Goal: Task Accomplishment & Management: Manage account settings

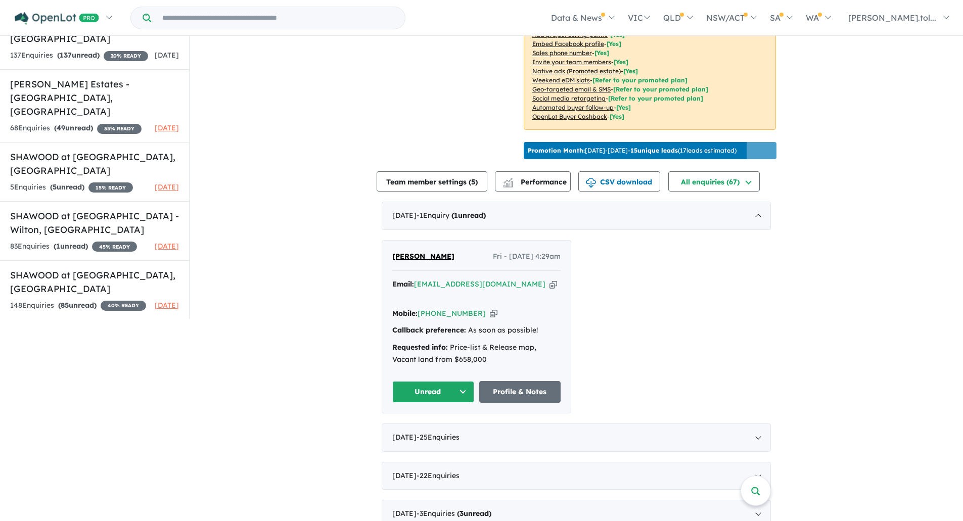
scroll to position [253, 0]
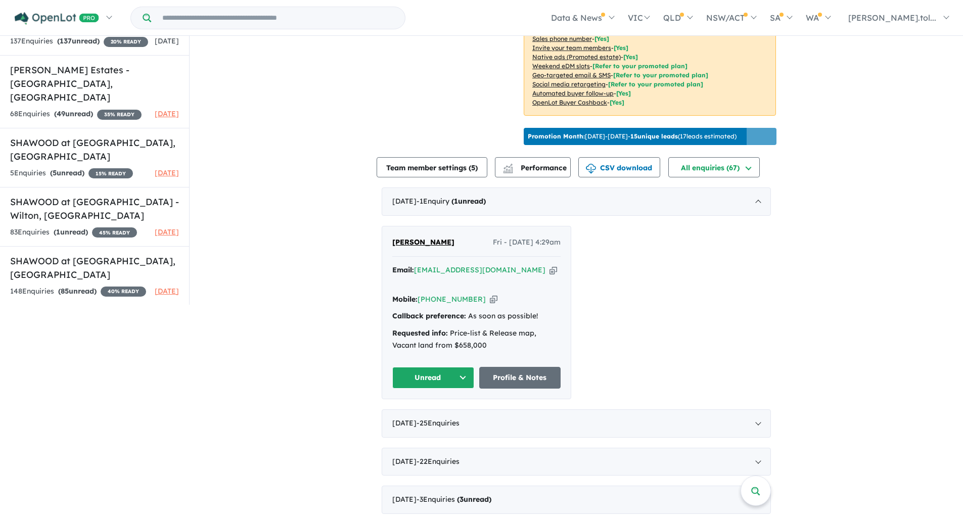
click at [446, 379] on button "Unread" at bounding box center [433, 378] width 82 height 22
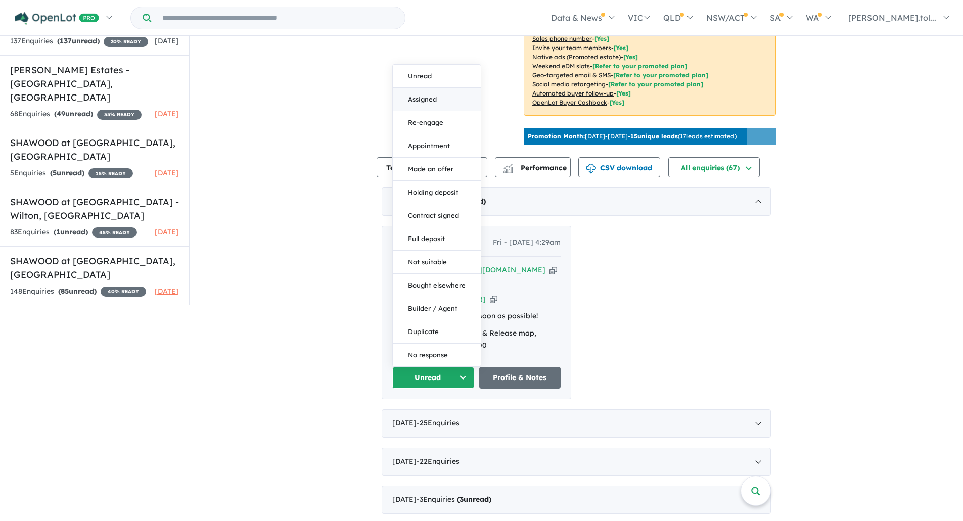
click at [426, 100] on button "Assigned" at bounding box center [437, 99] width 88 height 23
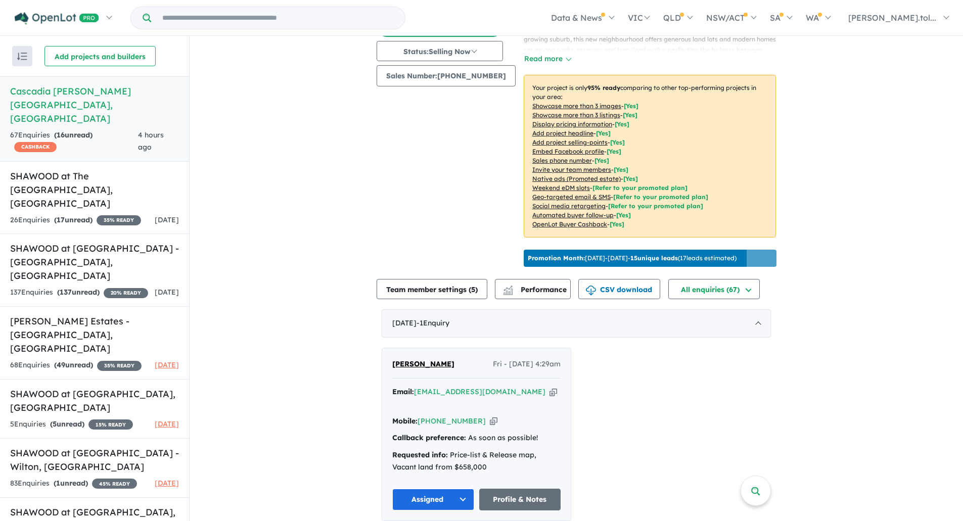
scroll to position [303, 0]
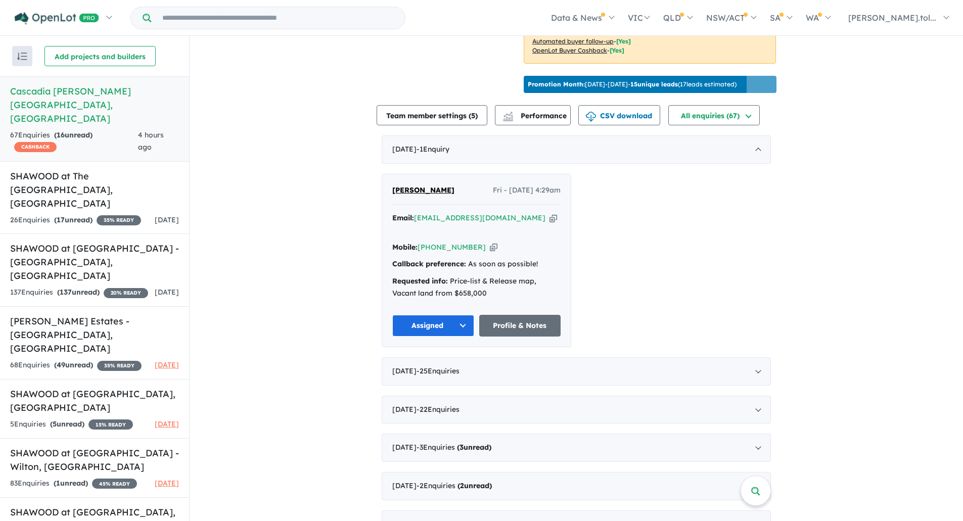
click at [549, 223] on icon "button" at bounding box center [553, 218] width 8 height 11
drag, startPoint x: 478, startPoint y: 289, endPoint x: 370, endPoint y: 257, distance: 112.7
click at [370, 257] on div "View 7 projects in your account Cascadia [GEOGRAPHIC_DATA][PERSON_NAME][GEOGRAP…" at bounding box center [575, 198] width 773 height 931
copy div "Callback preference: As soon as possible! Requested info: Price-list & Release …"
click at [304, 192] on div "View 7 projects in your account Cascadia [GEOGRAPHIC_DATA][PERSON_NAME][GEOGRAP…" at bounding box center [575, 198] width 773 height 931
